Goal: Find specific page/section: Find specific page/section

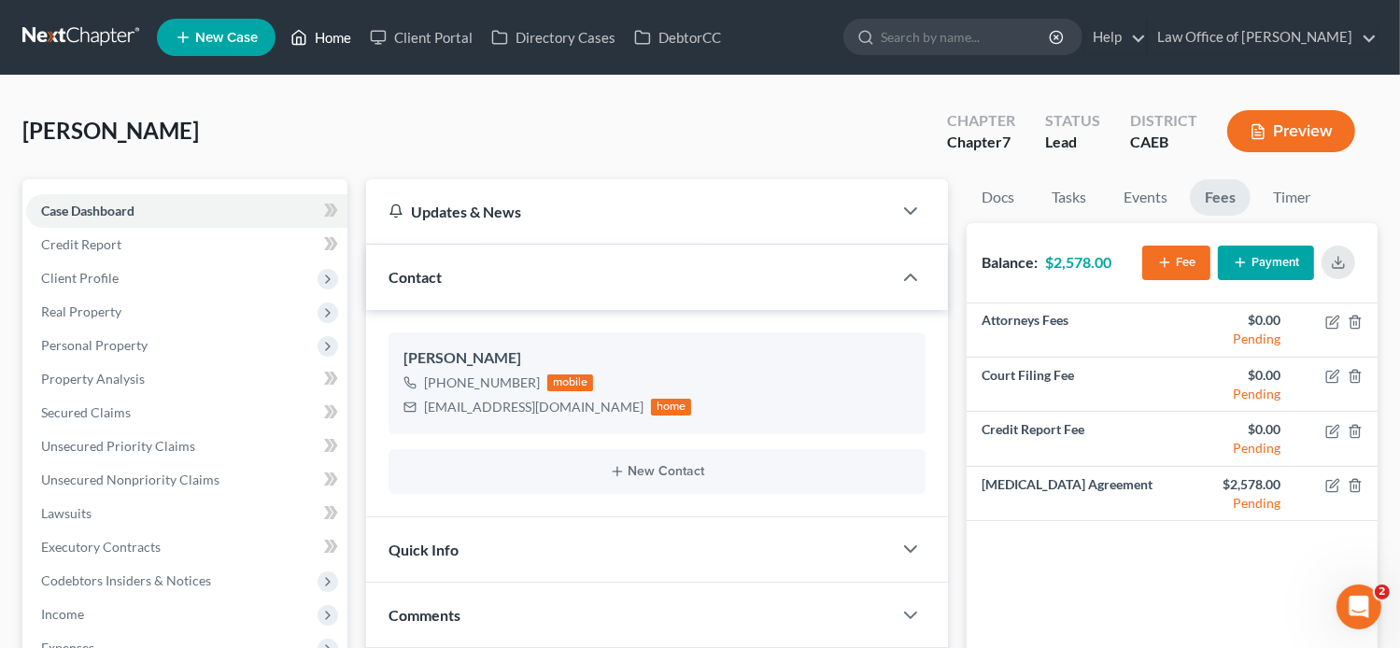
click at [319, 38] on link "Home" at bounding box center [320, 38] width 79 height 34
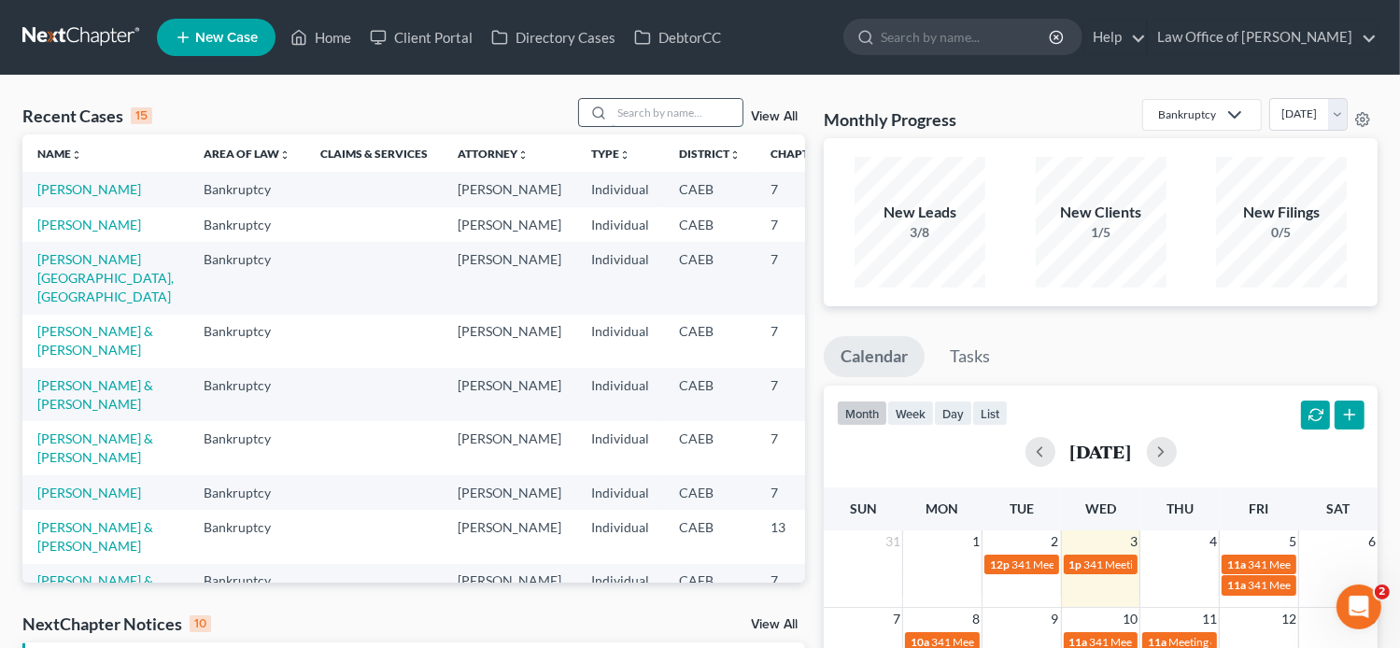
click at [654, 104] on input "search" at bounding box center [677, 112] width 131 height 27
paste input "[PERSON_NAME]"
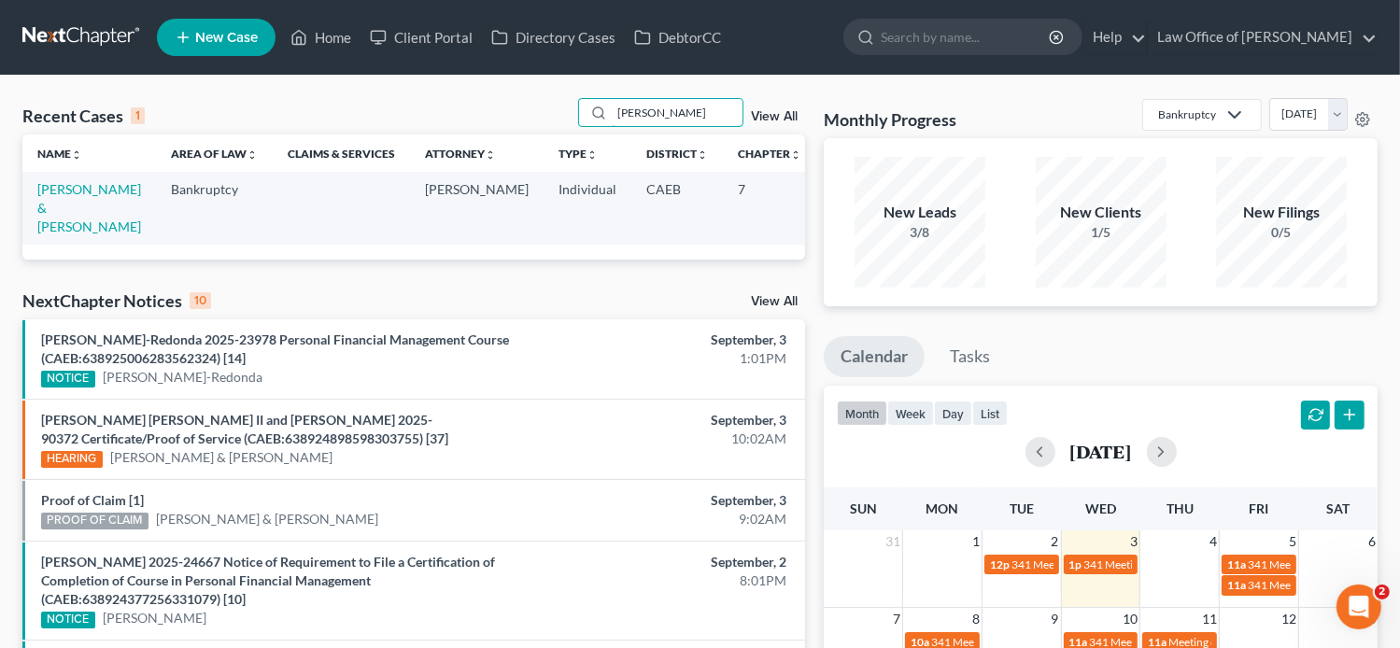
type input "[PERSON_NAME]"
click at [60, 217] on td "[PERSON_NAME] & [PERSON_NAME]" at bounding box center [89, 208] width 134 height 72
click at [55, 205] on link "[PERSON_NAME] & [PERSON_NAME]" at bounding box center [89, 207] width 104 height 53
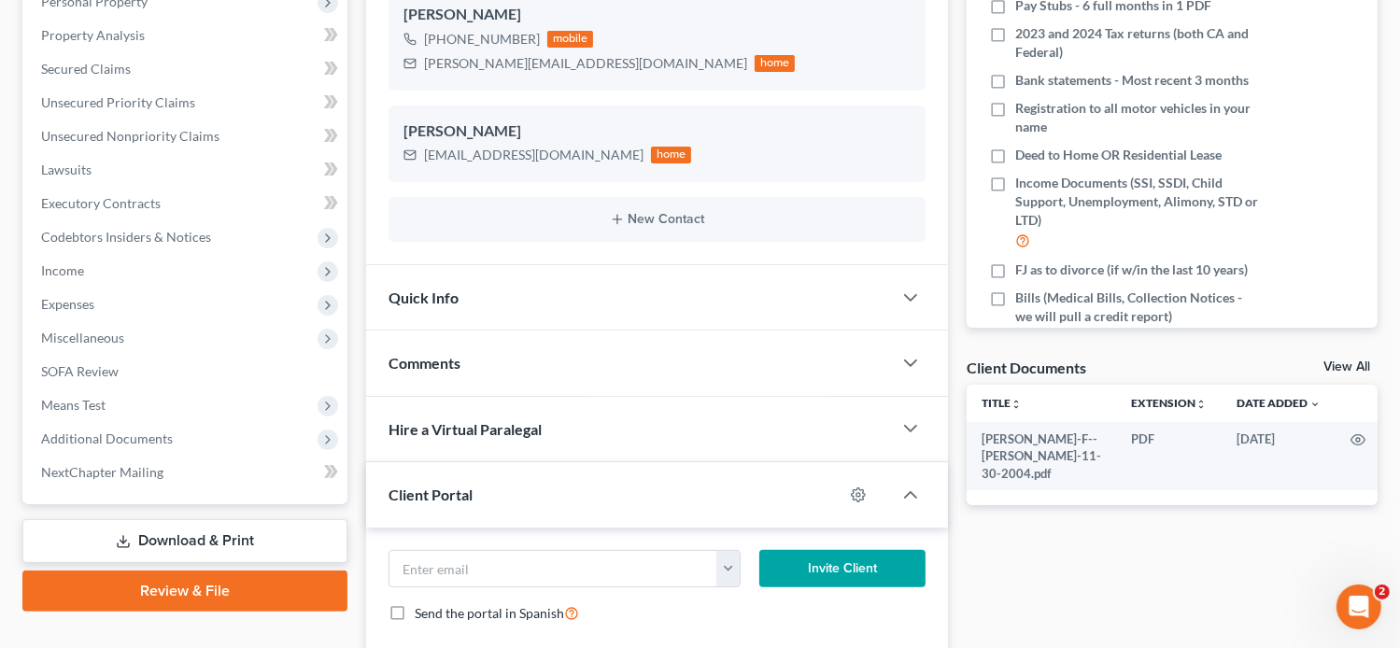
scroll to position [336, 0]
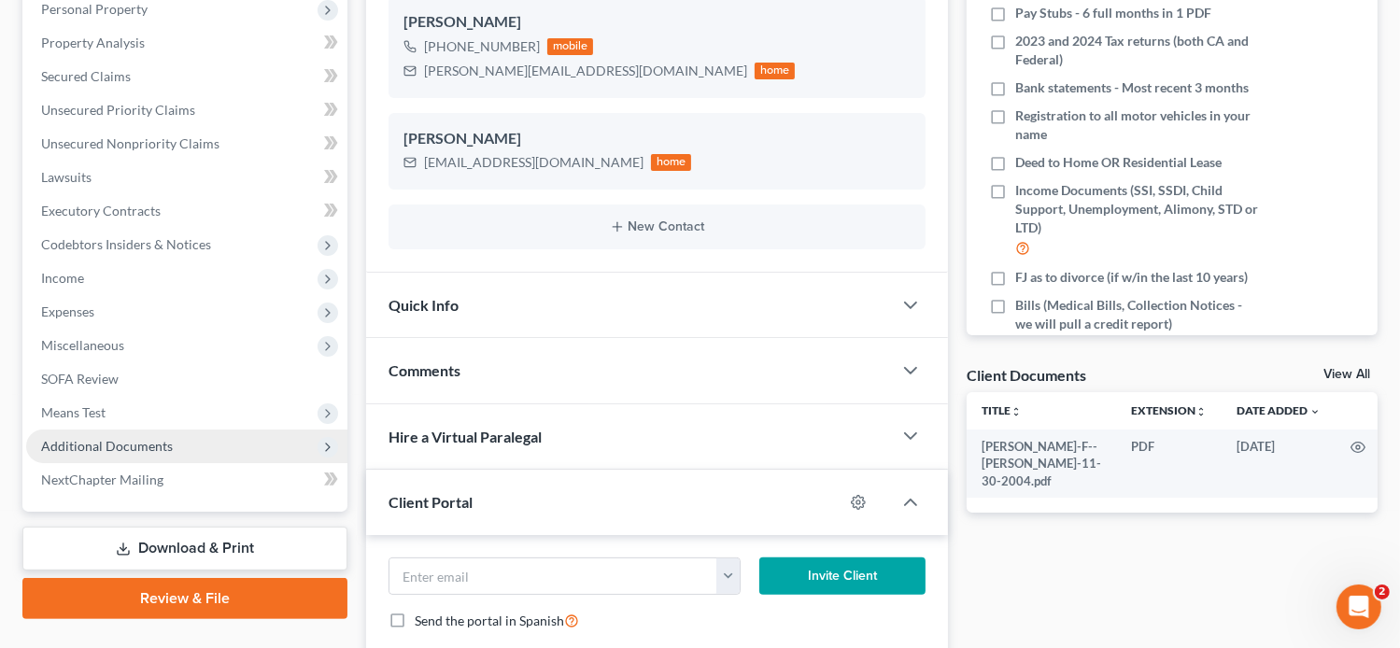
click at [193, 441] on span "Additional Documents" at bounding box center [186, 447] width 321 height 34
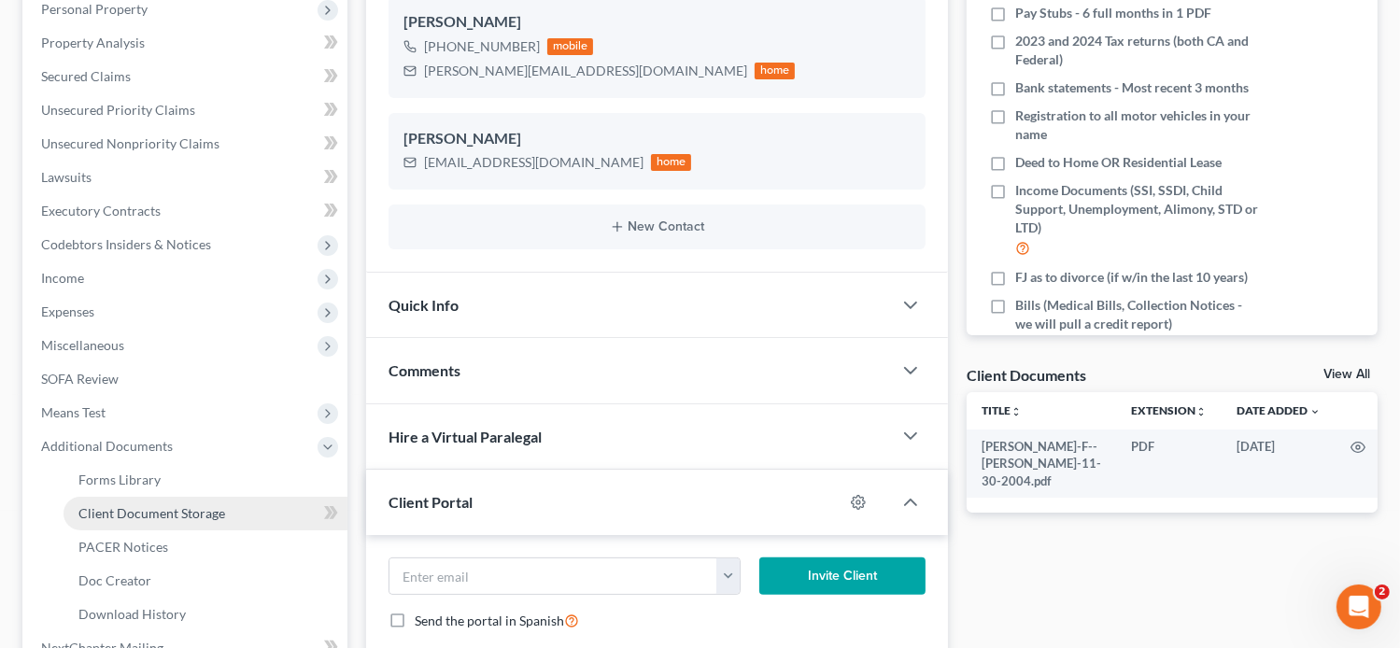
click at [218, 513] on span "Client Document Storage" at bounding box center [151, 513] width 147 height 16
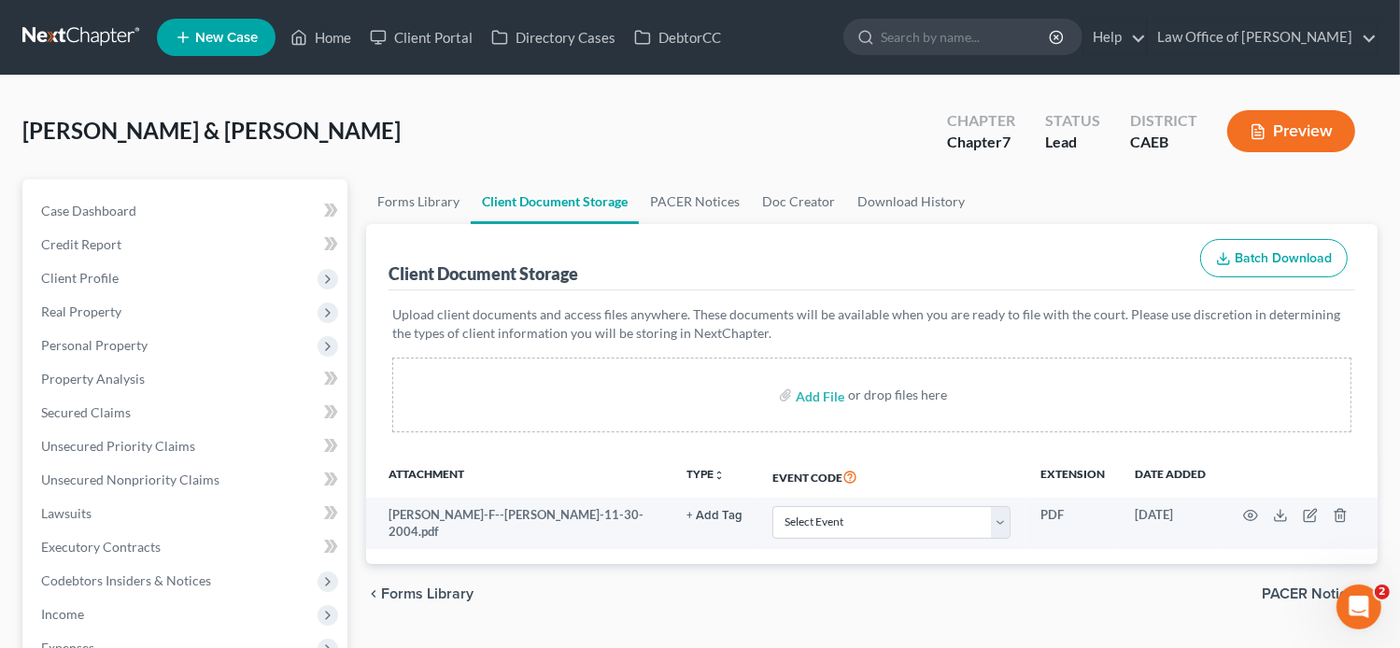
click at [990, 231] on div "Client Document Storage Batch Download" at bounding box center [871, 257] width 967 height 67
click at [796, 358] on div "Add File or drop files here" at bounding box center [871, 395] width 959 height 75
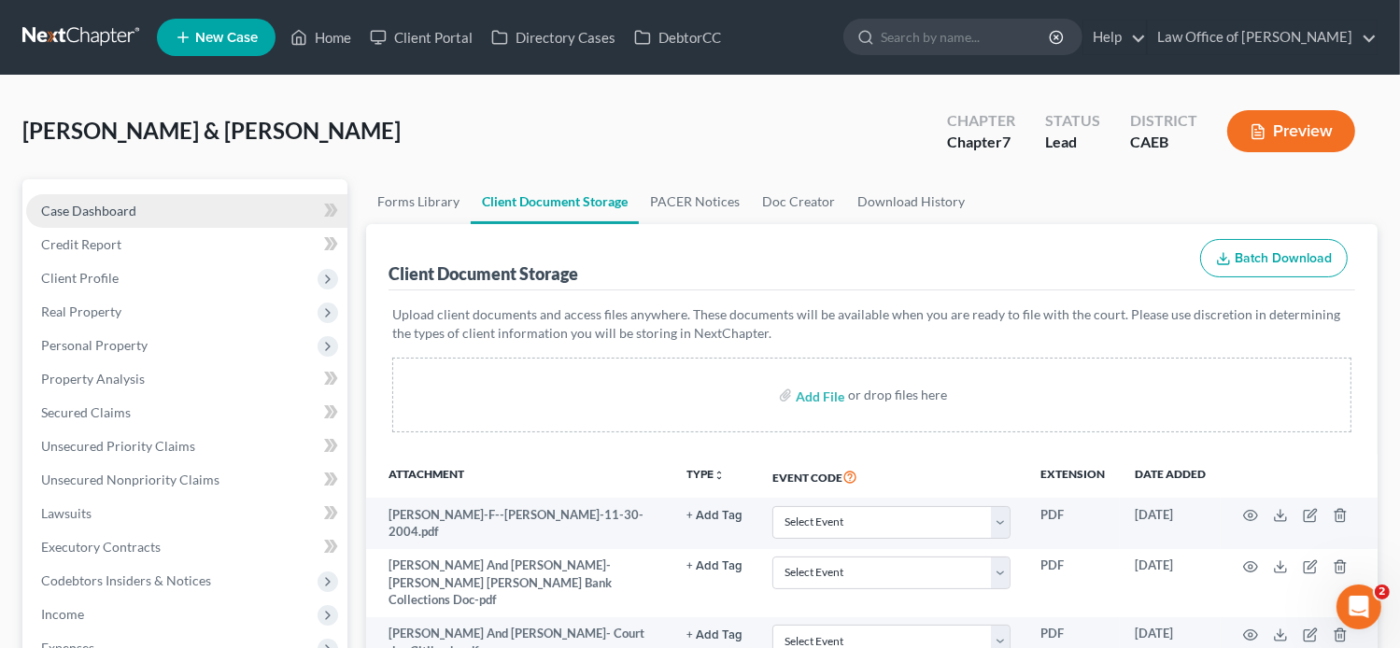
click at [67, 205] on span "Case Dashboard" at bounding box center [88, 211] width 95 height 16
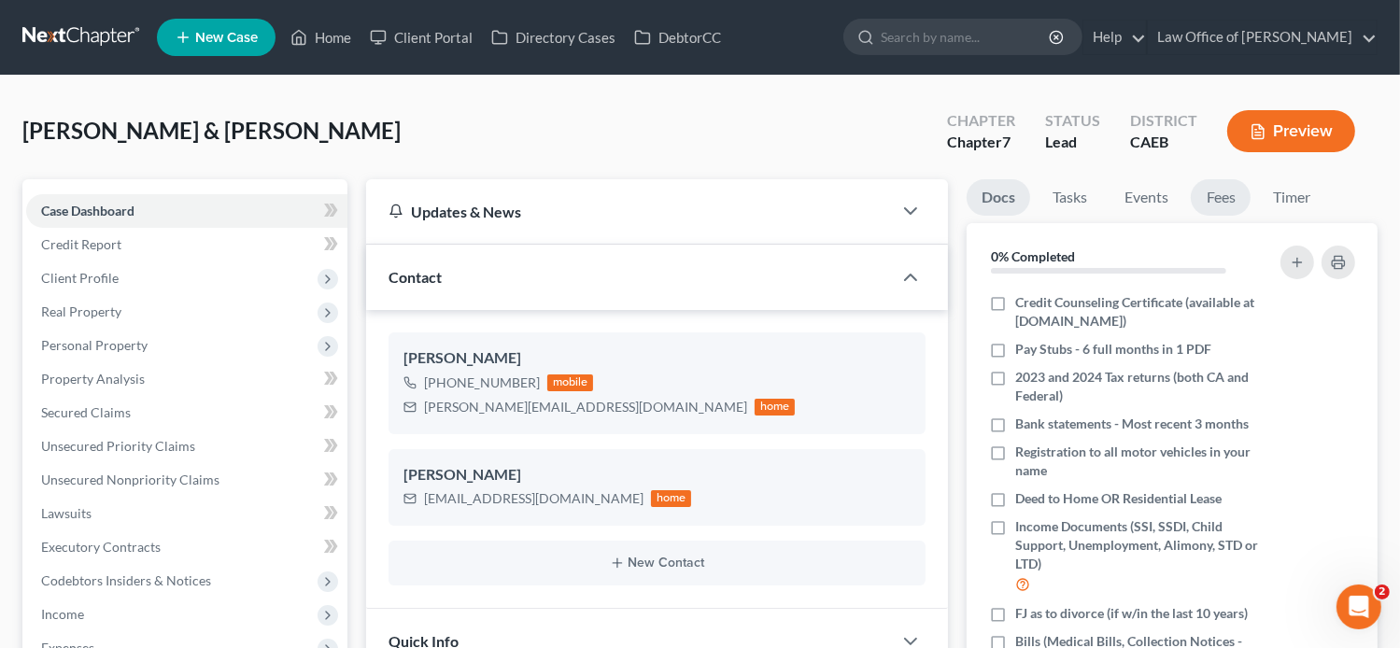
click at [1232, 192] on link "Fees" at bounding box center [1221, 197] width 60 height 36
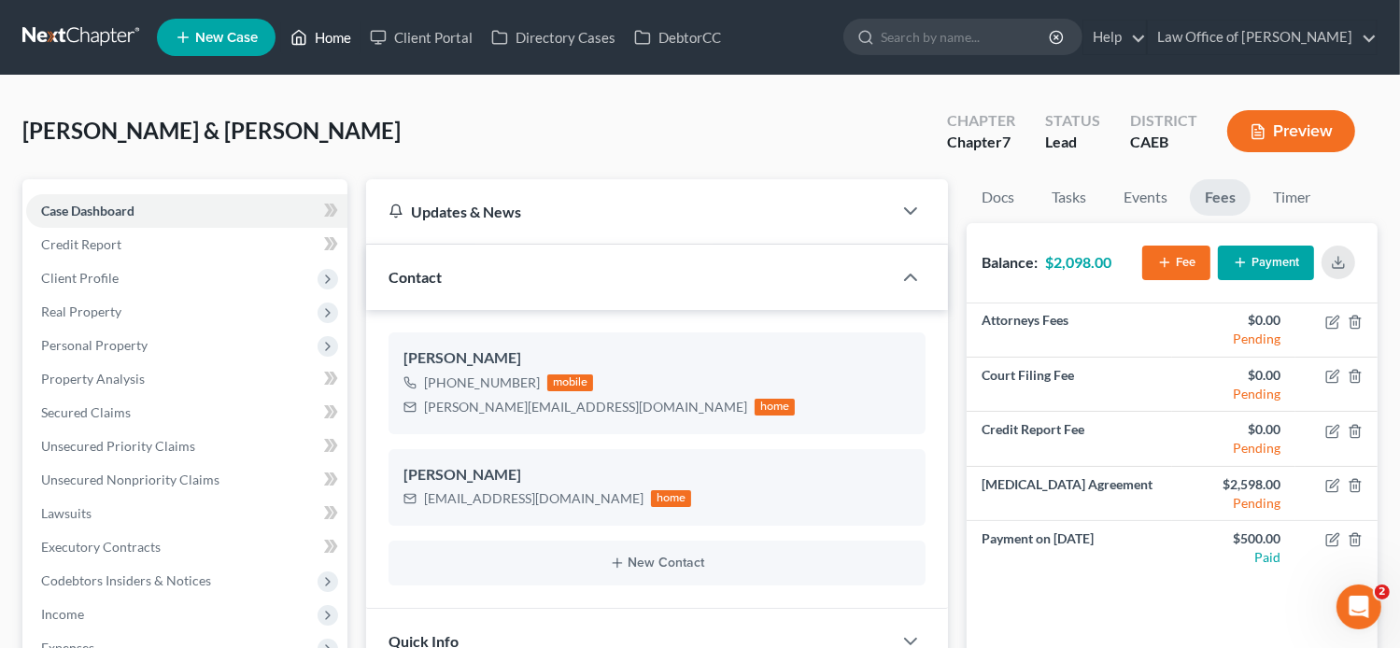
click at [324, 24] on link "Home" at bounding box center [320, 38] width 79 height 34
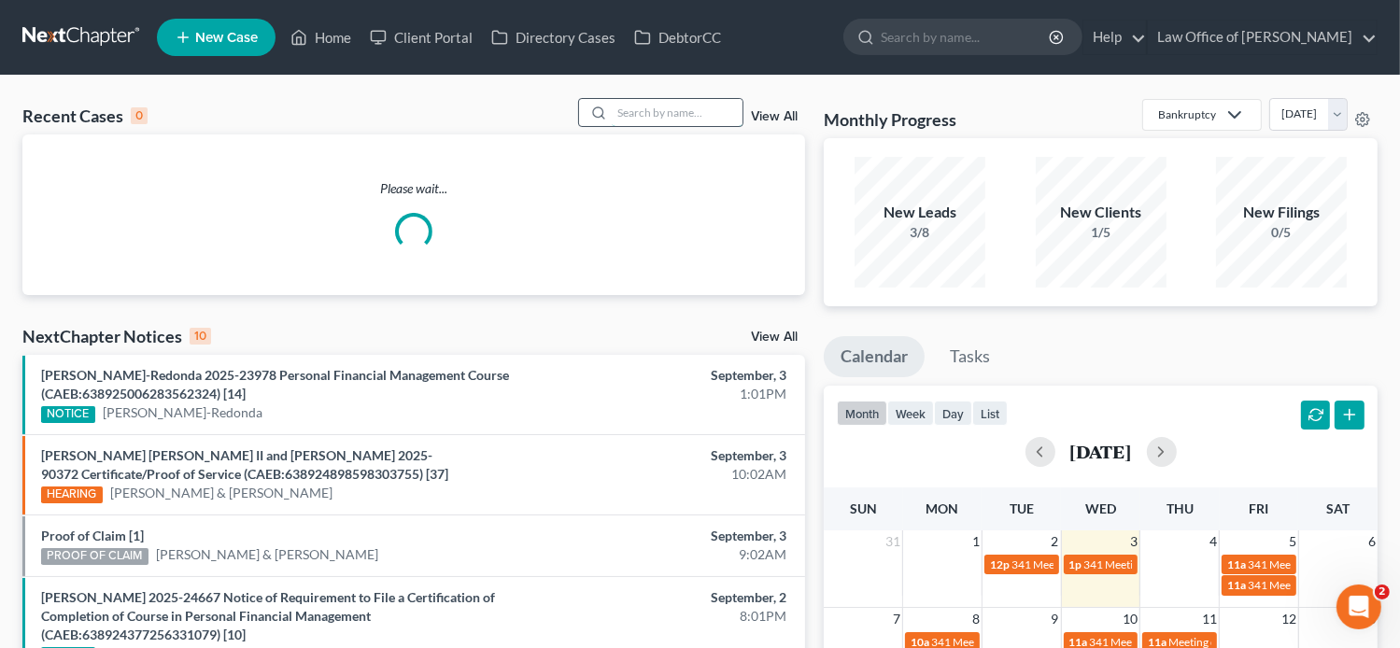
click at [623, 113] on input "search" at bounding box center [677, 112] width 131 height 27
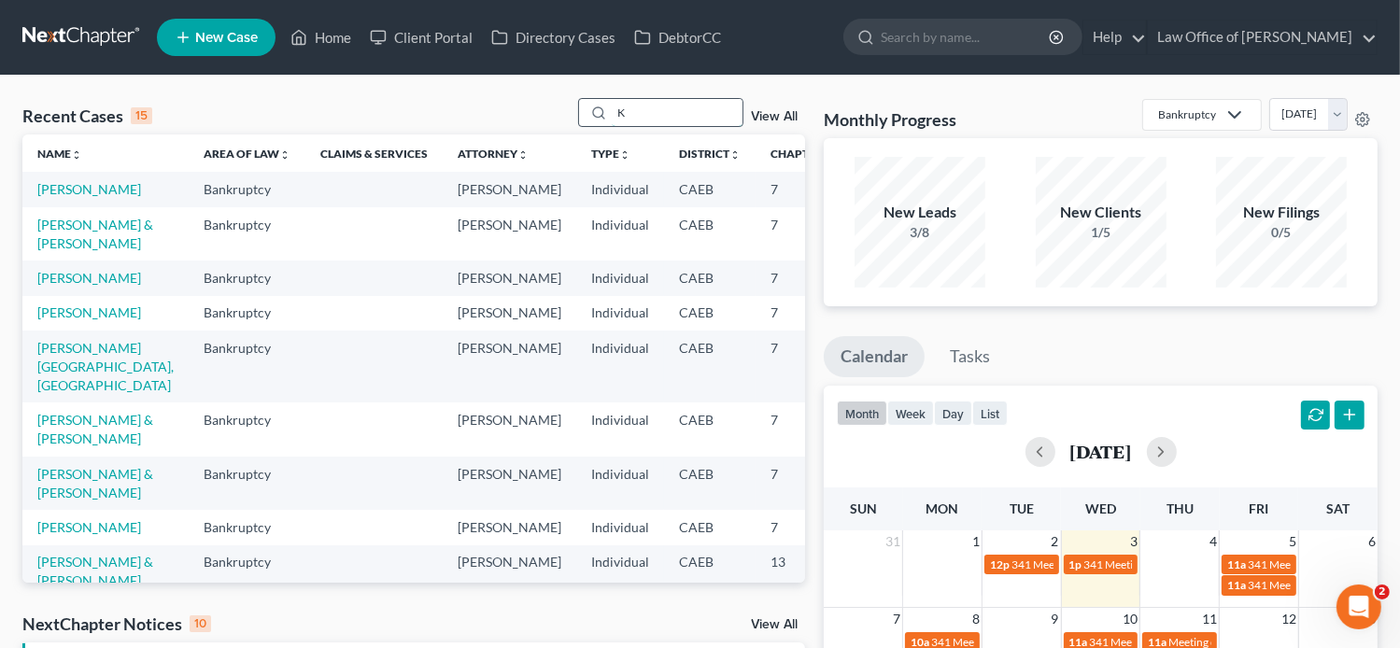
paste input "aren [PERSON_NAME]"
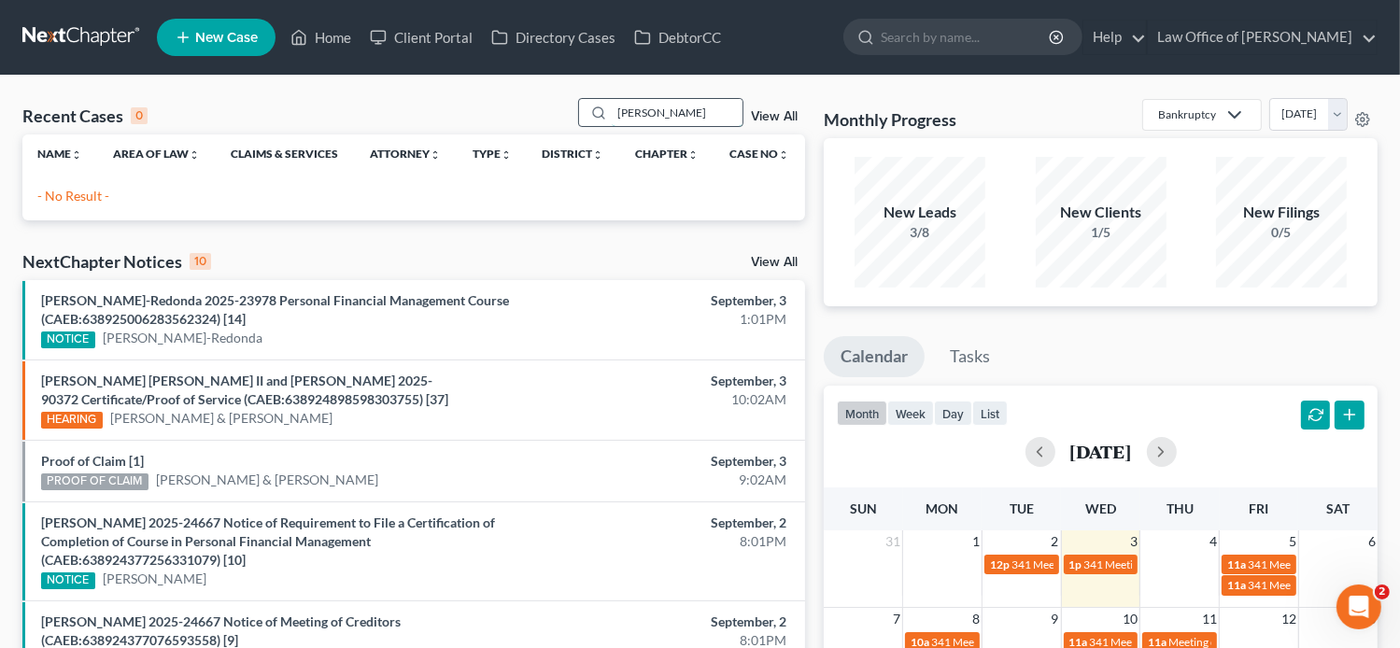
click at [657, 110] on input "[PERSON_NAME]" at bounding box center [677, 112] width 131 height 27
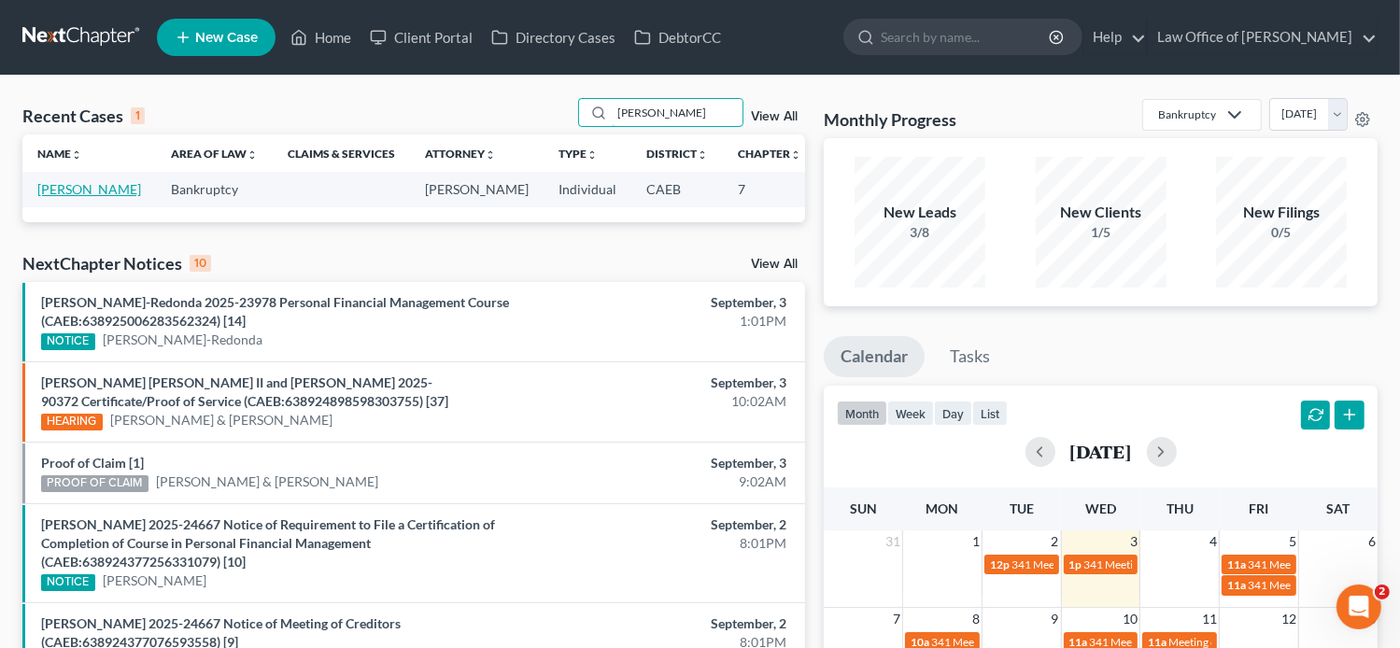
type input "[PERSON_NAME]"
click at [45, 197] on link "[PERSON_NAME]" at bounding box center [89, 189] width 104 height 16
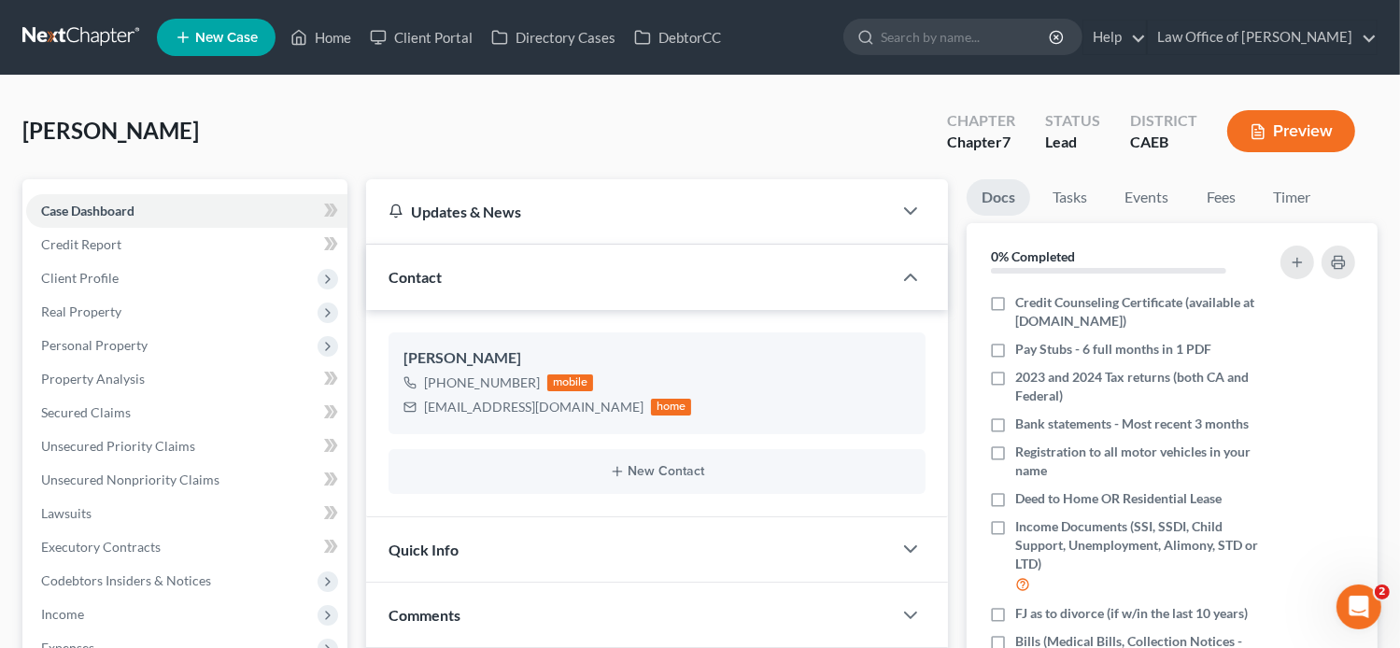
scroll to position [582, 0]
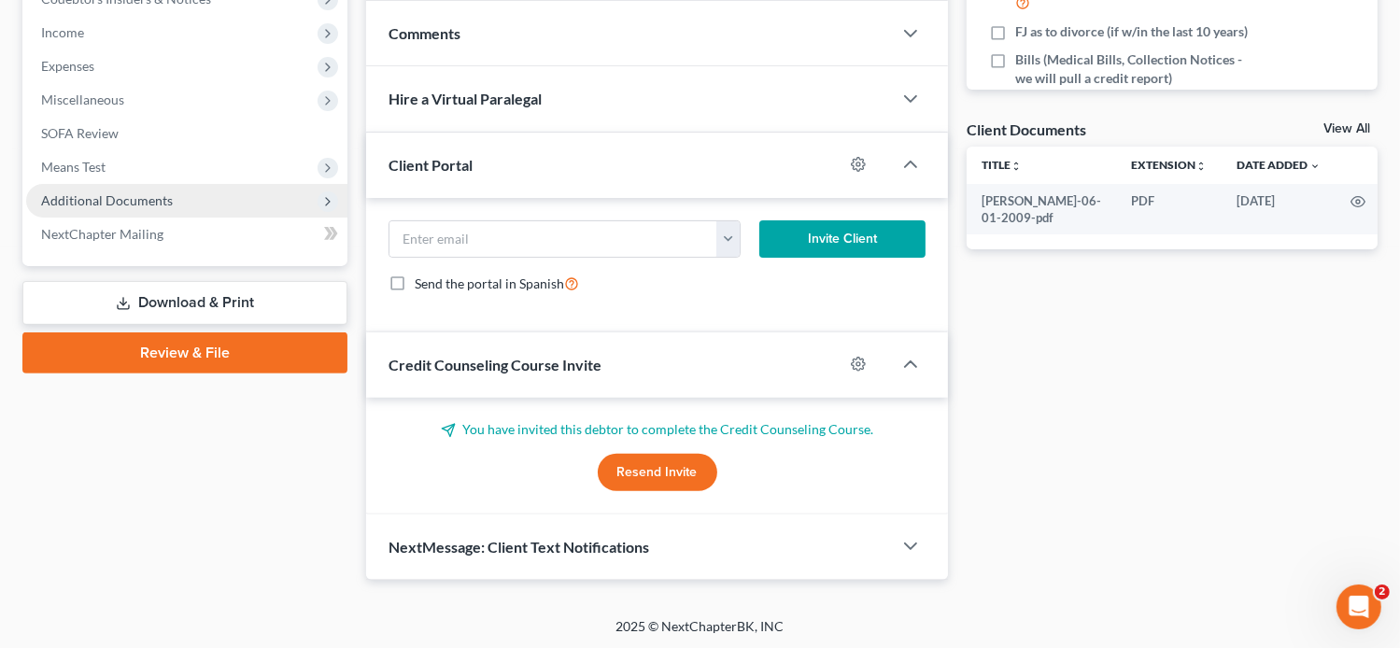
click at [167, 199] on span "Additional Documents" at bounding box center [107, 200] width 132 height 16
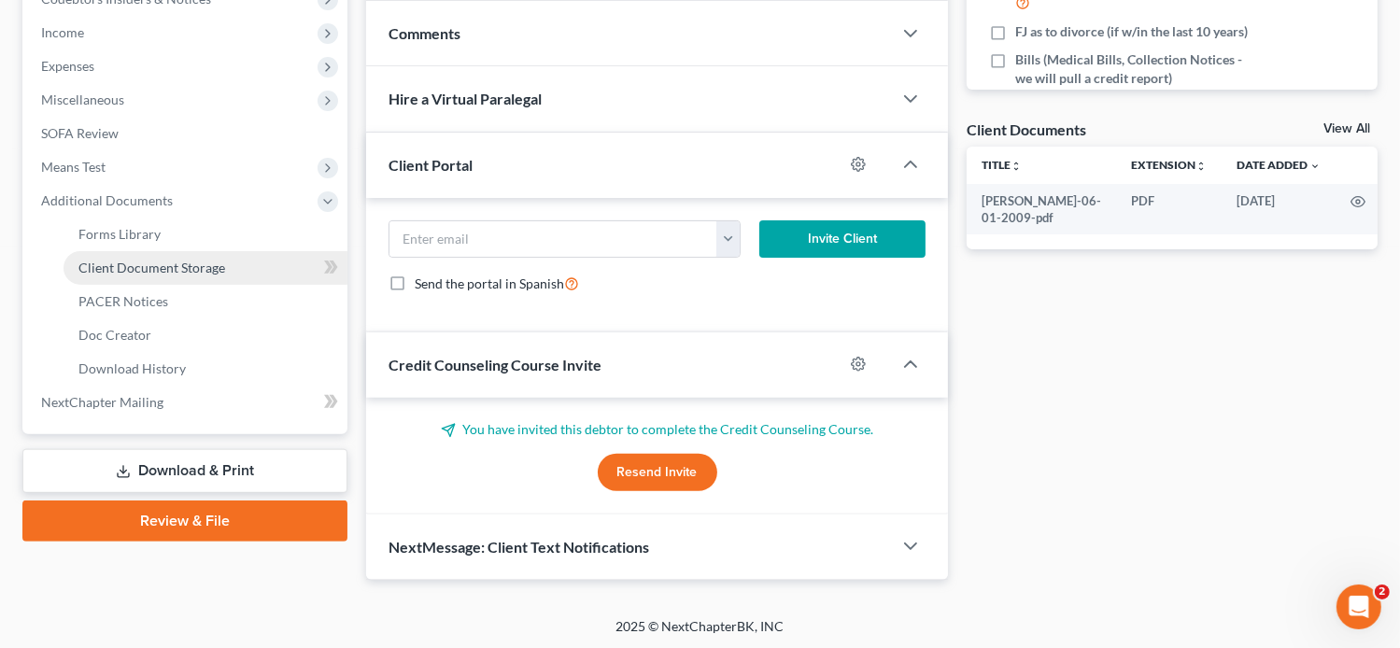
click at [162, 272] on span "Client Document Storage" at bounding box center [151, 268] width 147 height 16
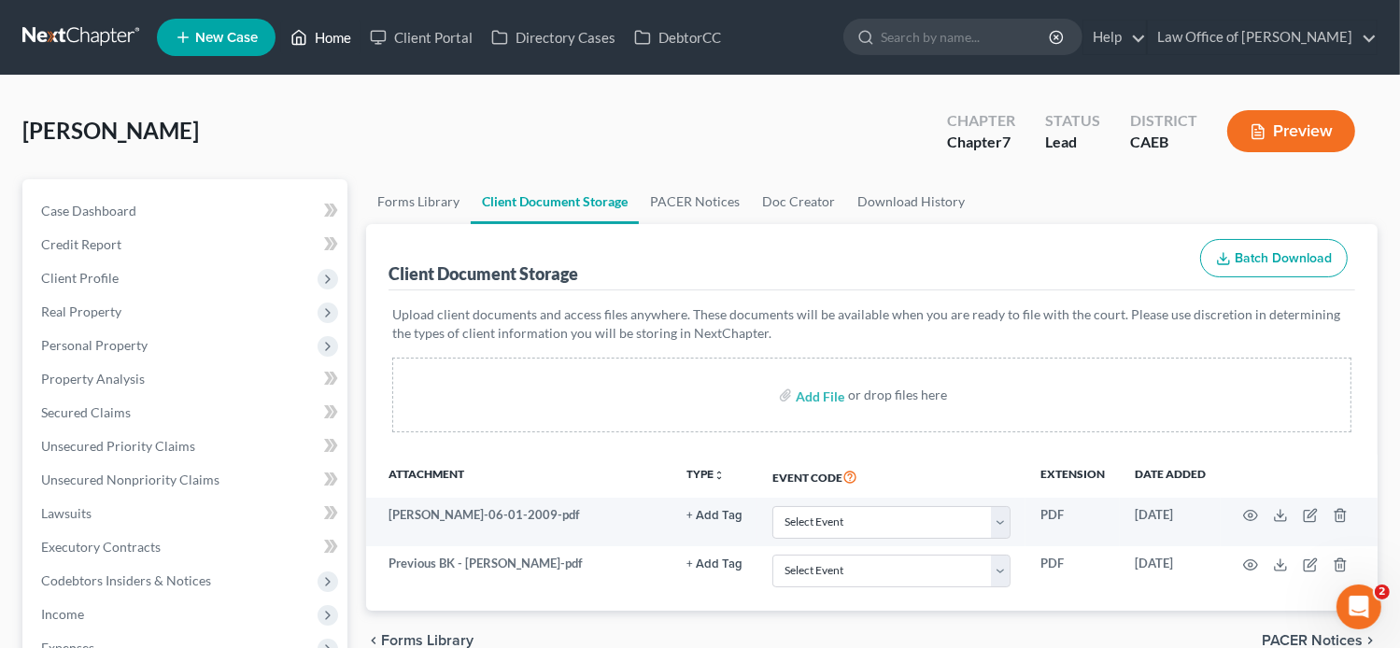
click at [306, 53] on link "Home" at bounding box center [320, 38] width 79 height 34
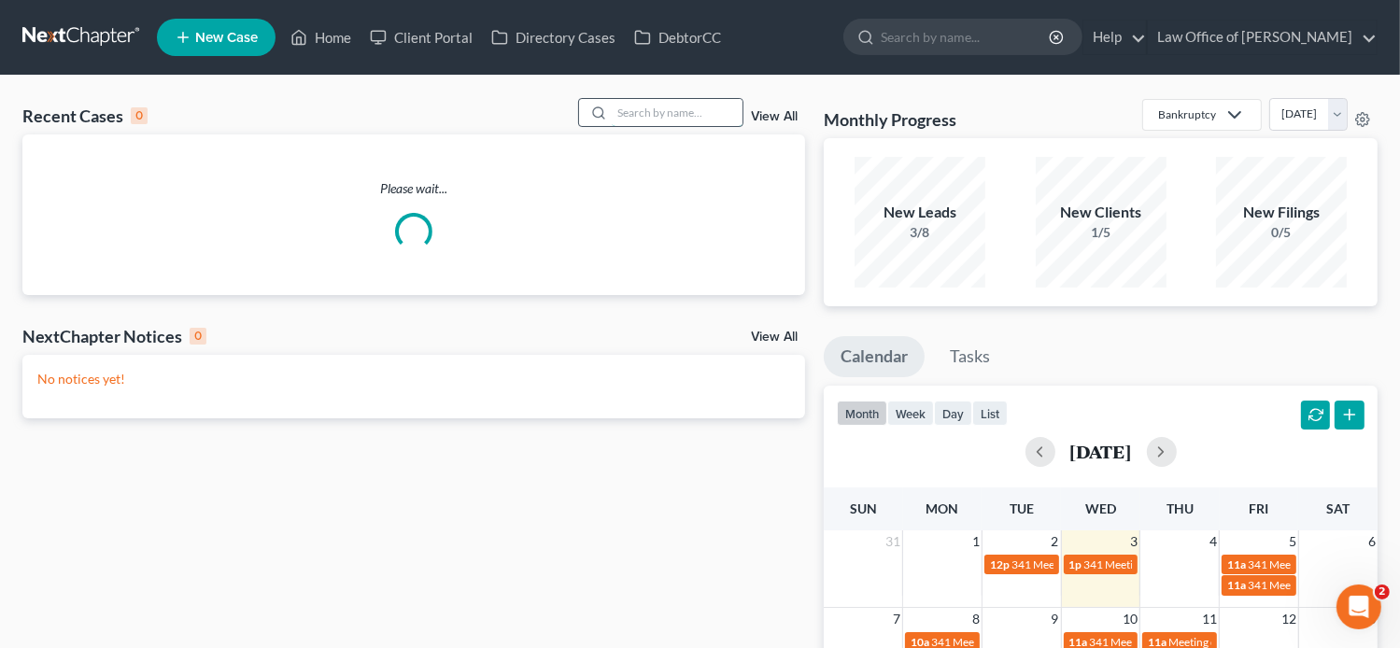
click at [702, 109] on input "search" at bounding box center [677, 112] width 131 height 27
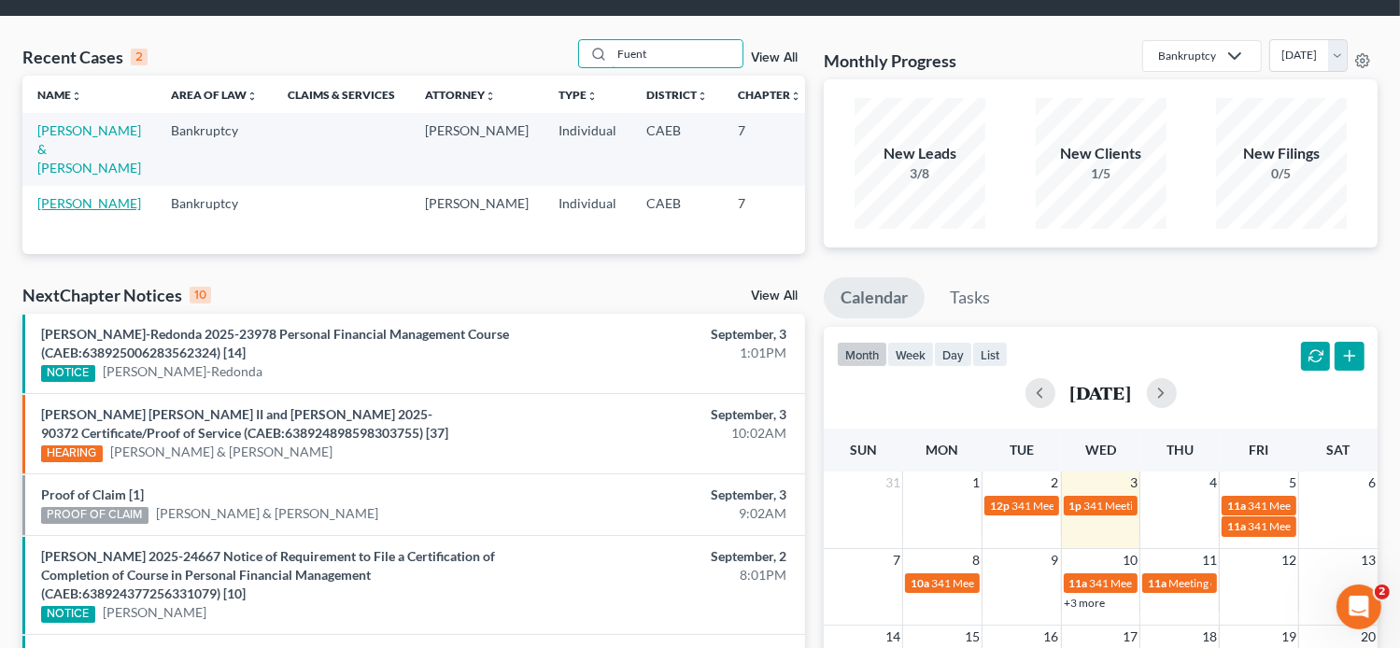
scroll to position [65, 0]
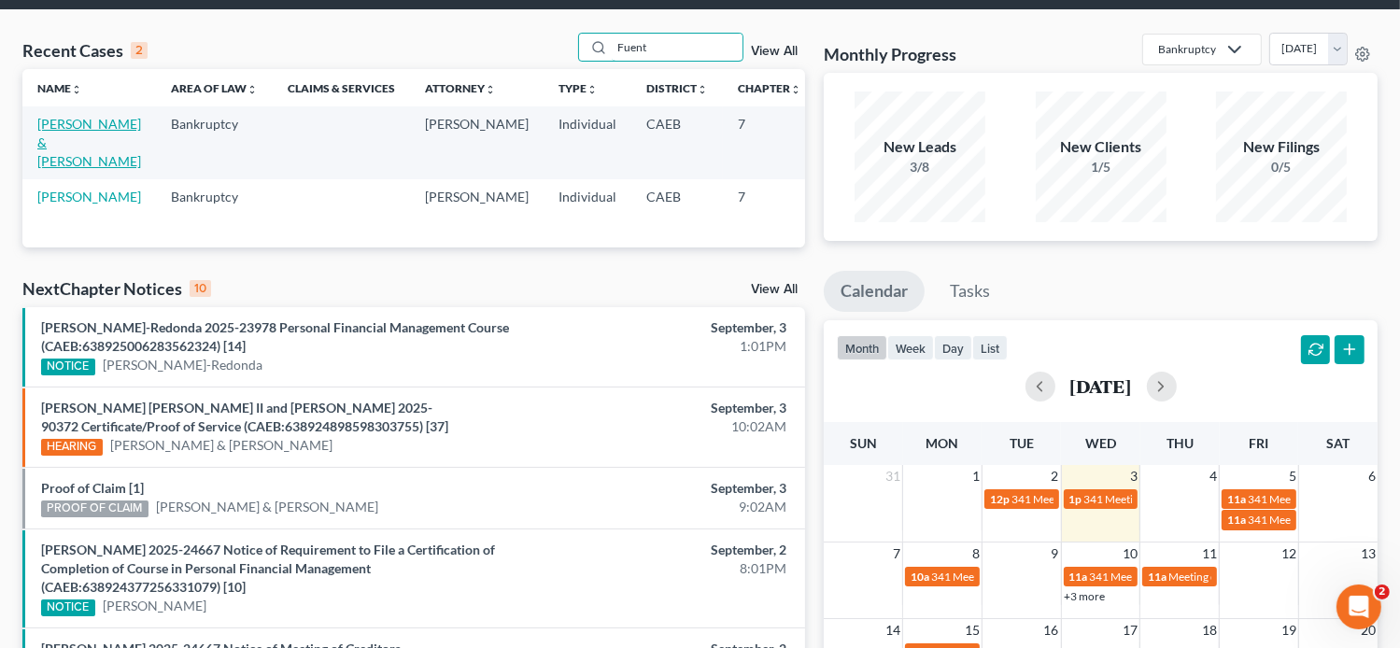
type input "Fuent"
click at [60, 135] on link "[PERSON_NAME] & [PERSON_NAME]" at bounding box center [89, 142] width 104 height 53
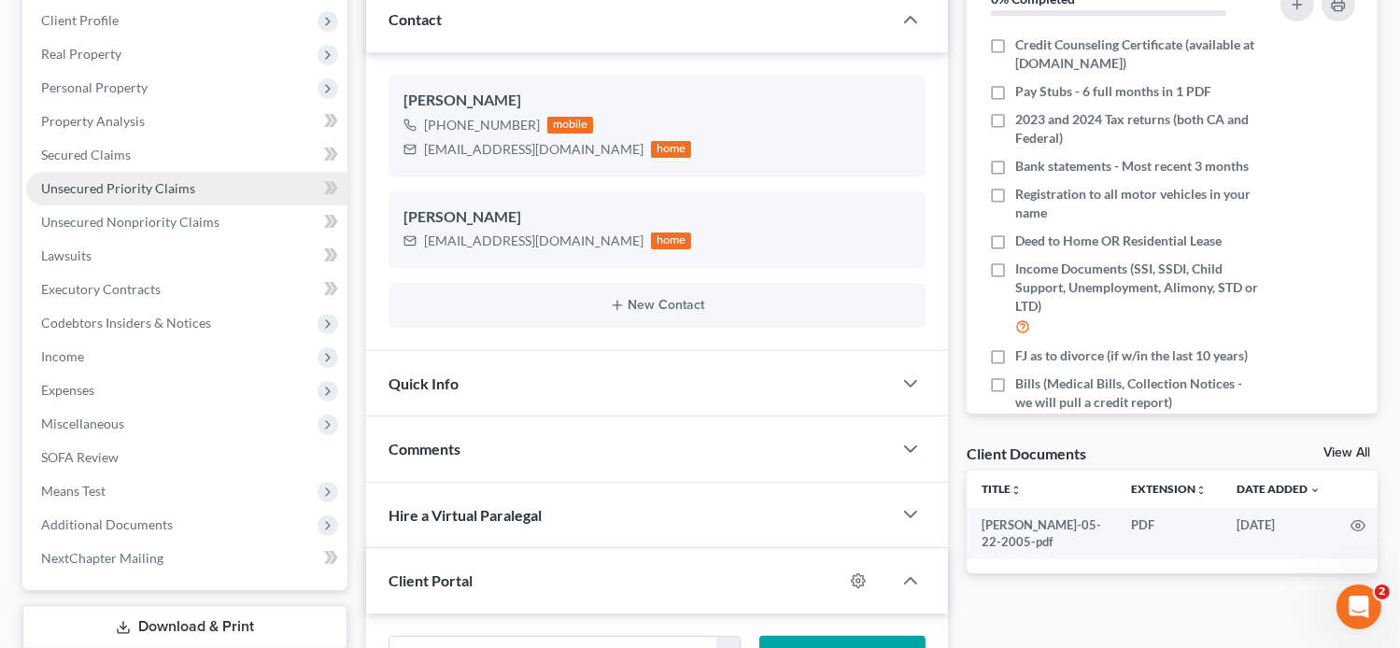
scroll to position [340, 0]
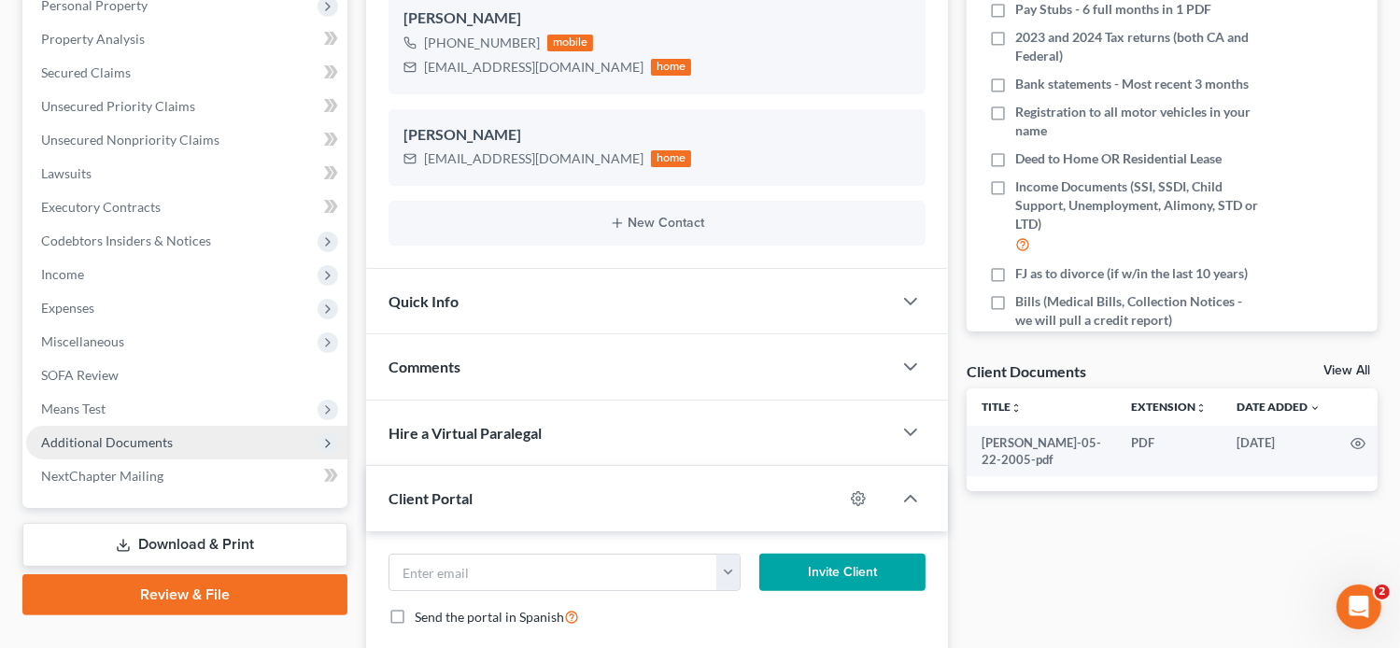
click at [86, 444] on span "Additional Documents" at bounding box center [107, 442] width 132 height 16
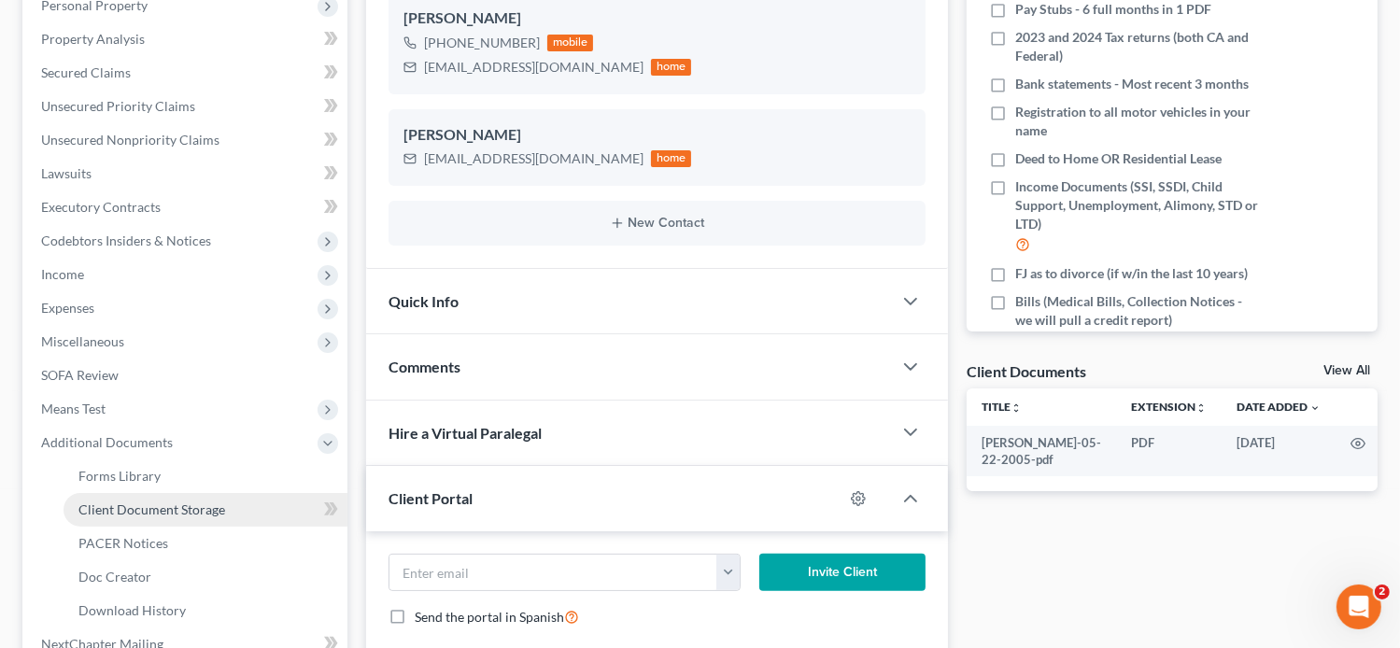
click at [181, 501] on span "Client Document Storage" at bounding box center [151, 509] width 147 height 16
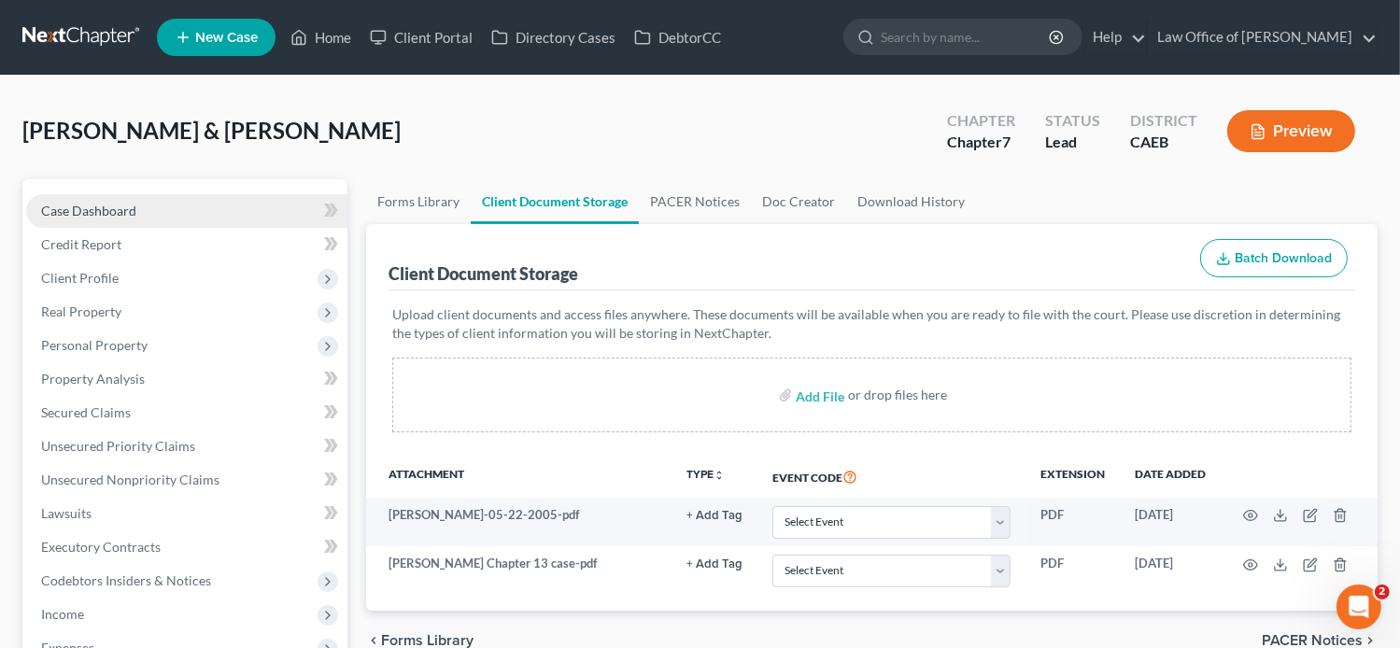
click at [128, 210] on span "Case Dashboard" at bounding box center [88, 211] width 95 height 16
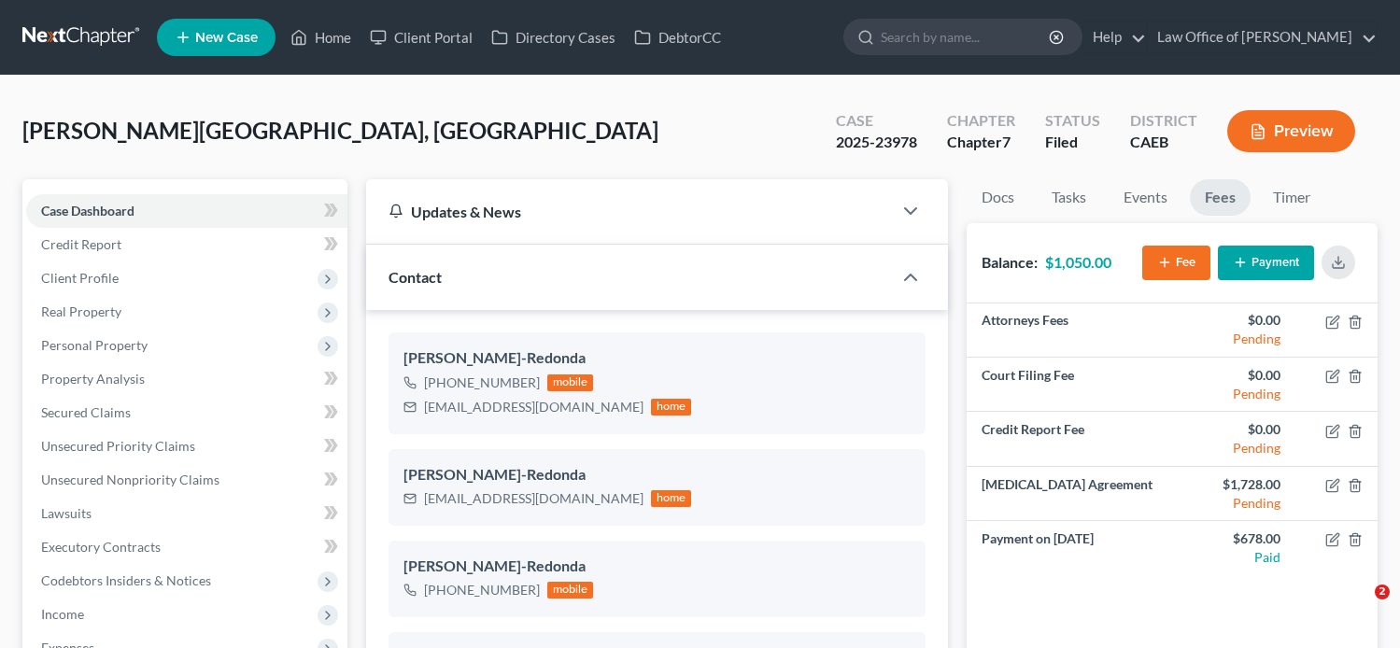
select select "6"
select select "0"
click at [331, 34] on link "Home" at bounding box center [320, 38] width 79 height 34
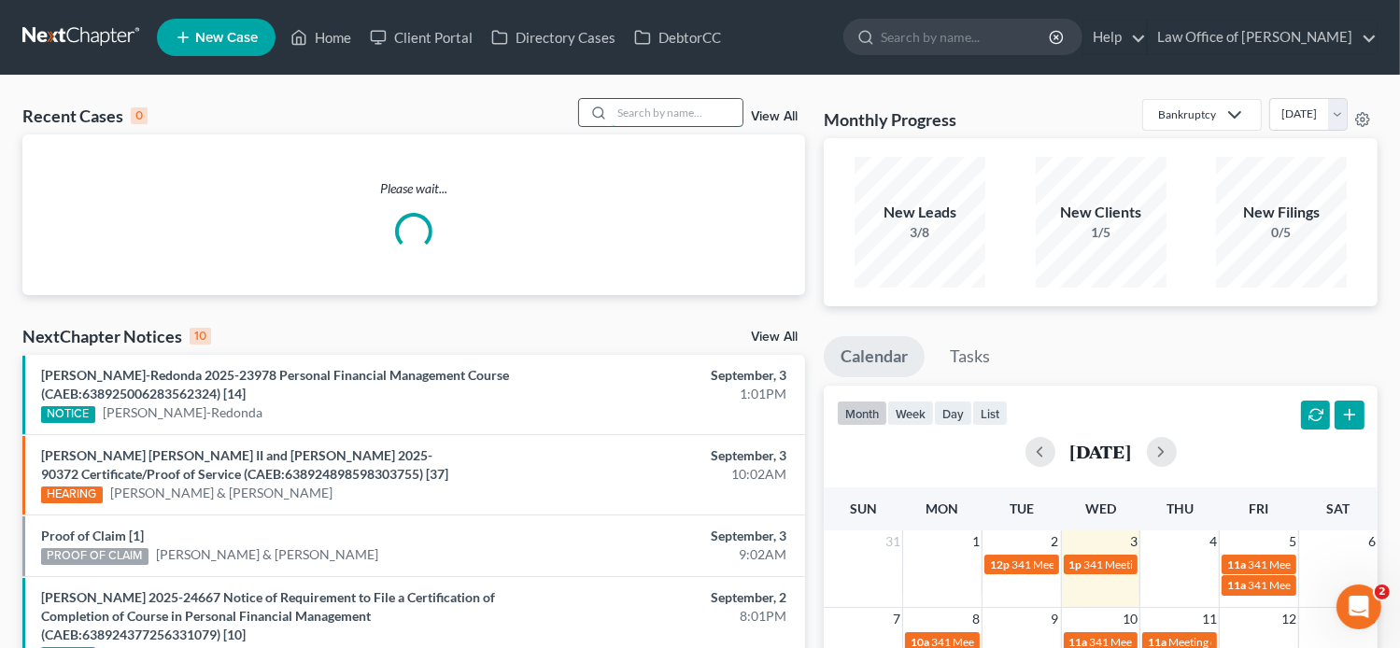
click at [680, 114] on input "search" at bounding box center [677, 112] width 131 height 27
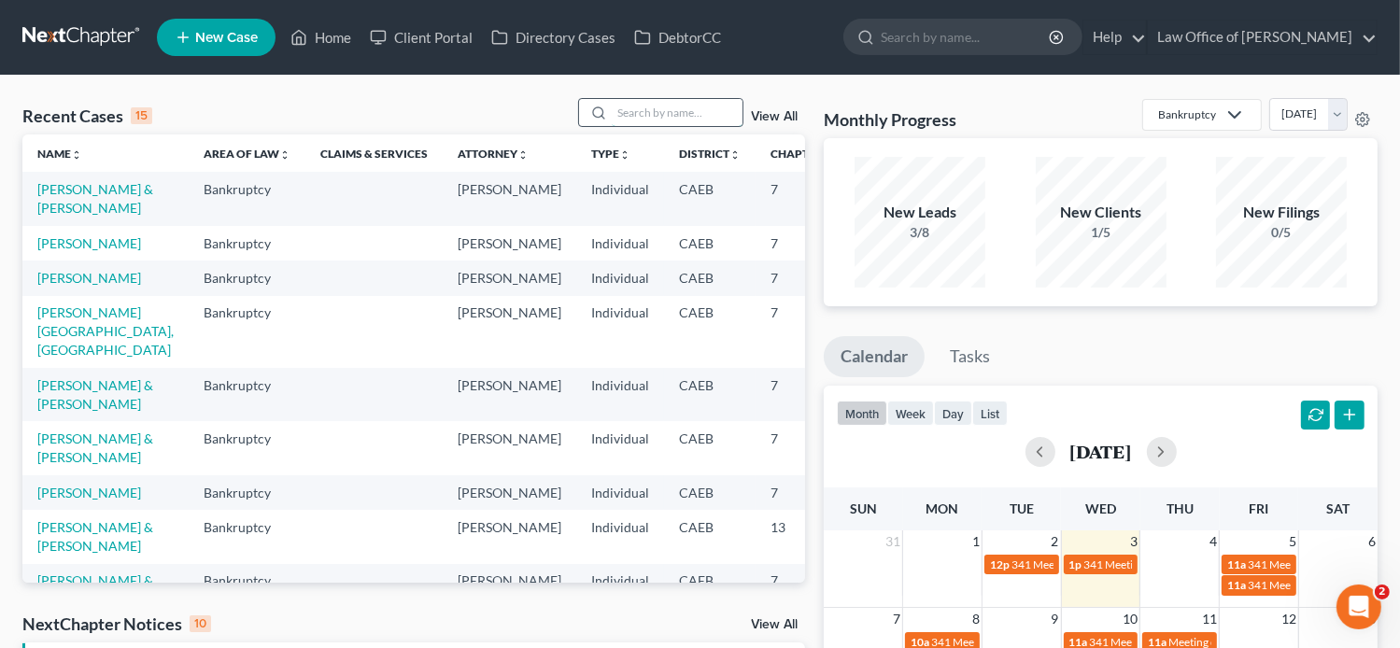
paste input "Alejandra Sanchez"
type input "Alejandra Sanchez"
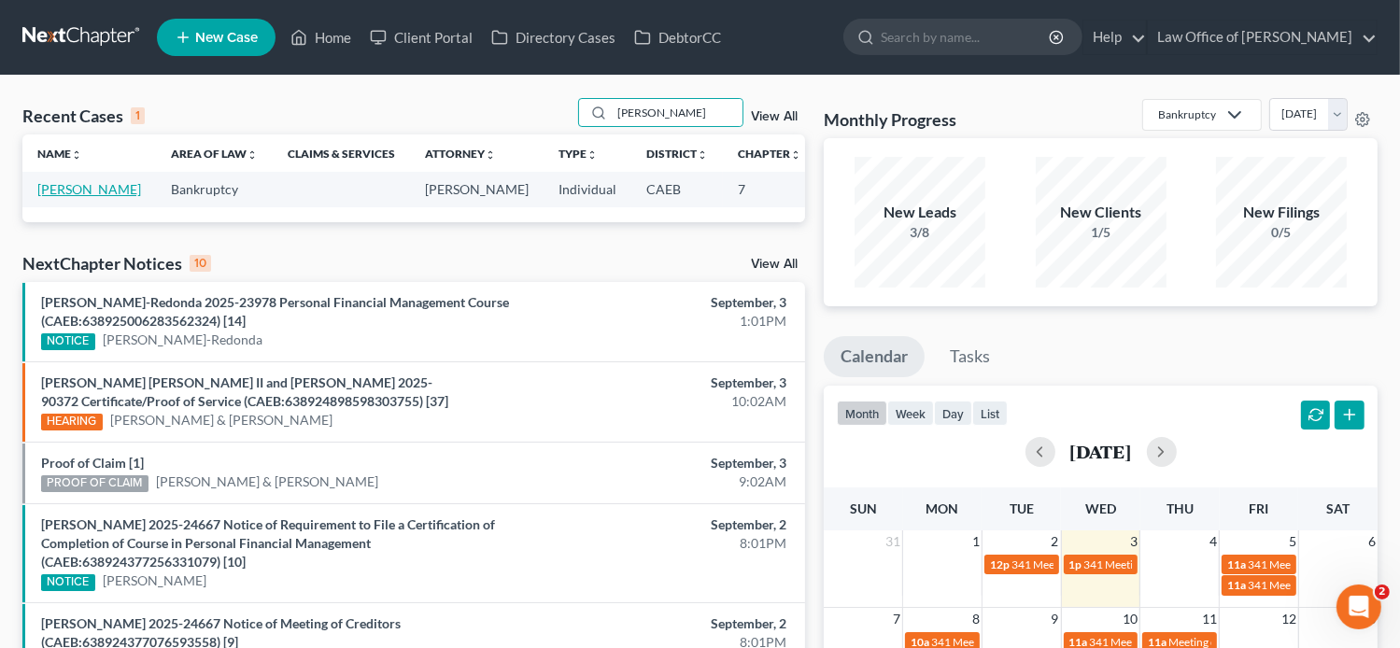
click at [73, 189] on link "[PERSON_NAME]" at bounding box center [89, 189] width 104 height 16
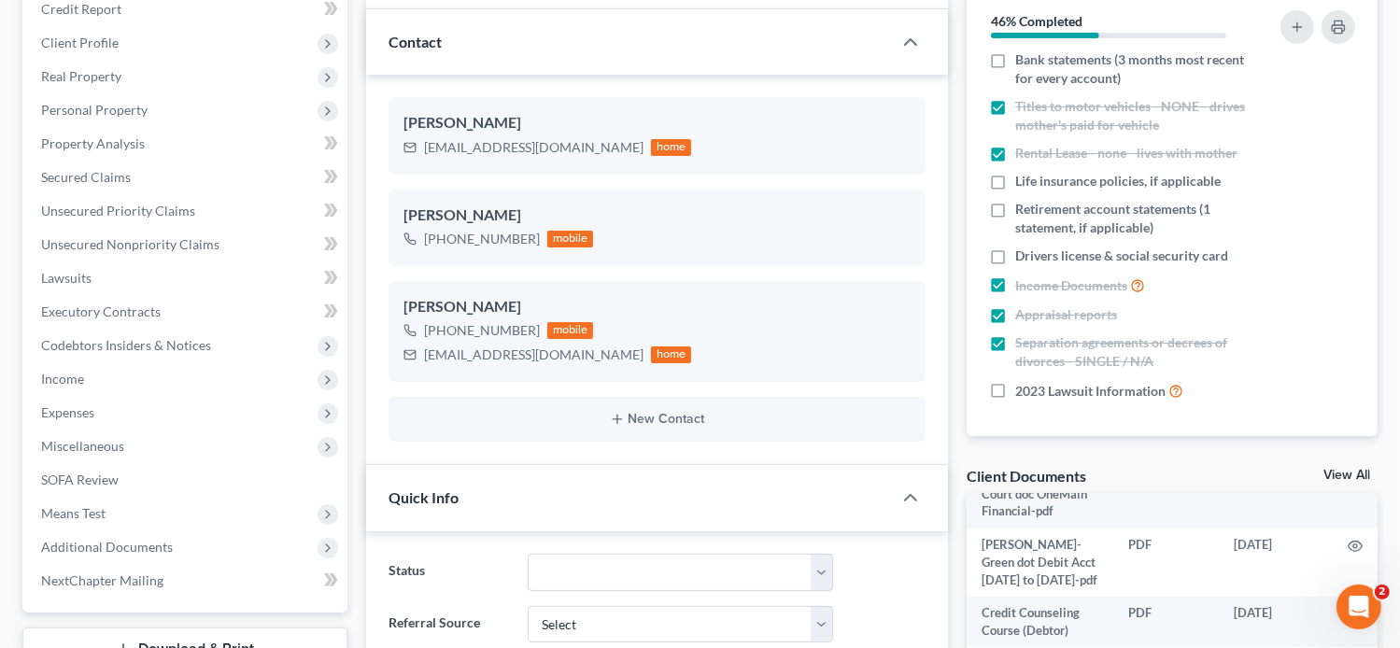
scroll to position [157, 0]
